Goal: Information Seeking & Learning: Learn about a topic

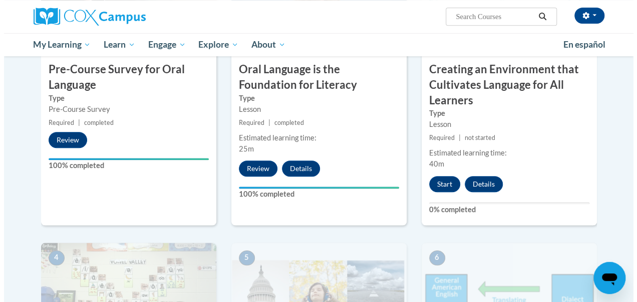
scroll to position [334, 0]
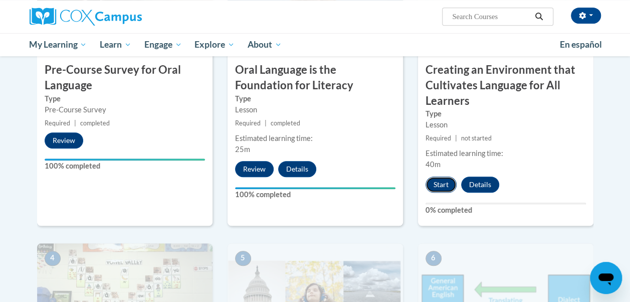
click at [439, 184] on button "Start" at bounding box center [440, 184] width 31 height 16
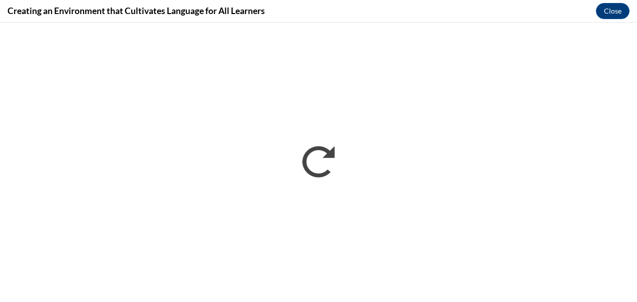
scroll to position [0, 0]
